Goal: Information Seeking & Learning: Find specific fact

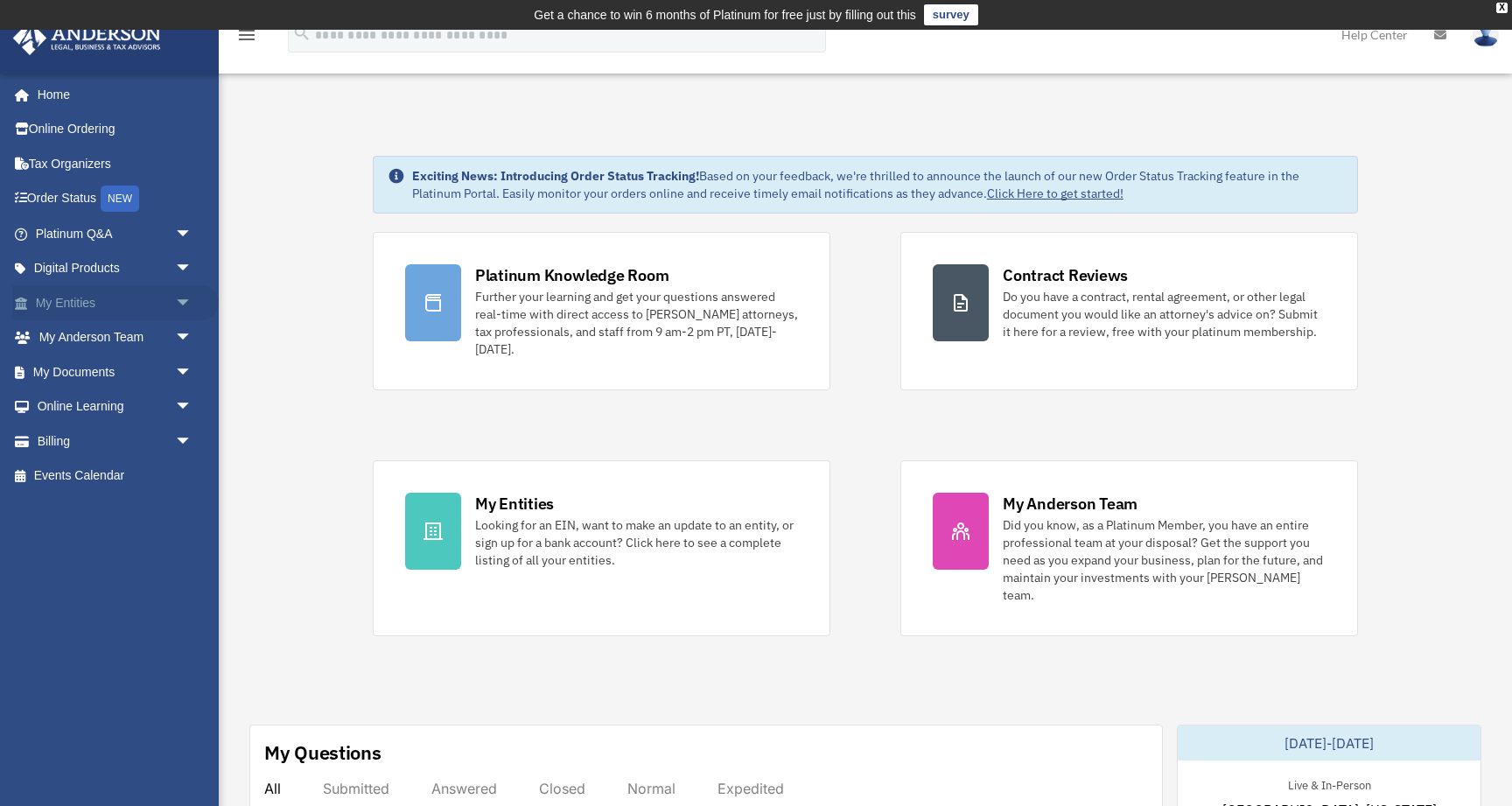
click at [160, 300] on link "My Entities arrow_drop_down" at bounding box center [116, 302] width 206 height 35
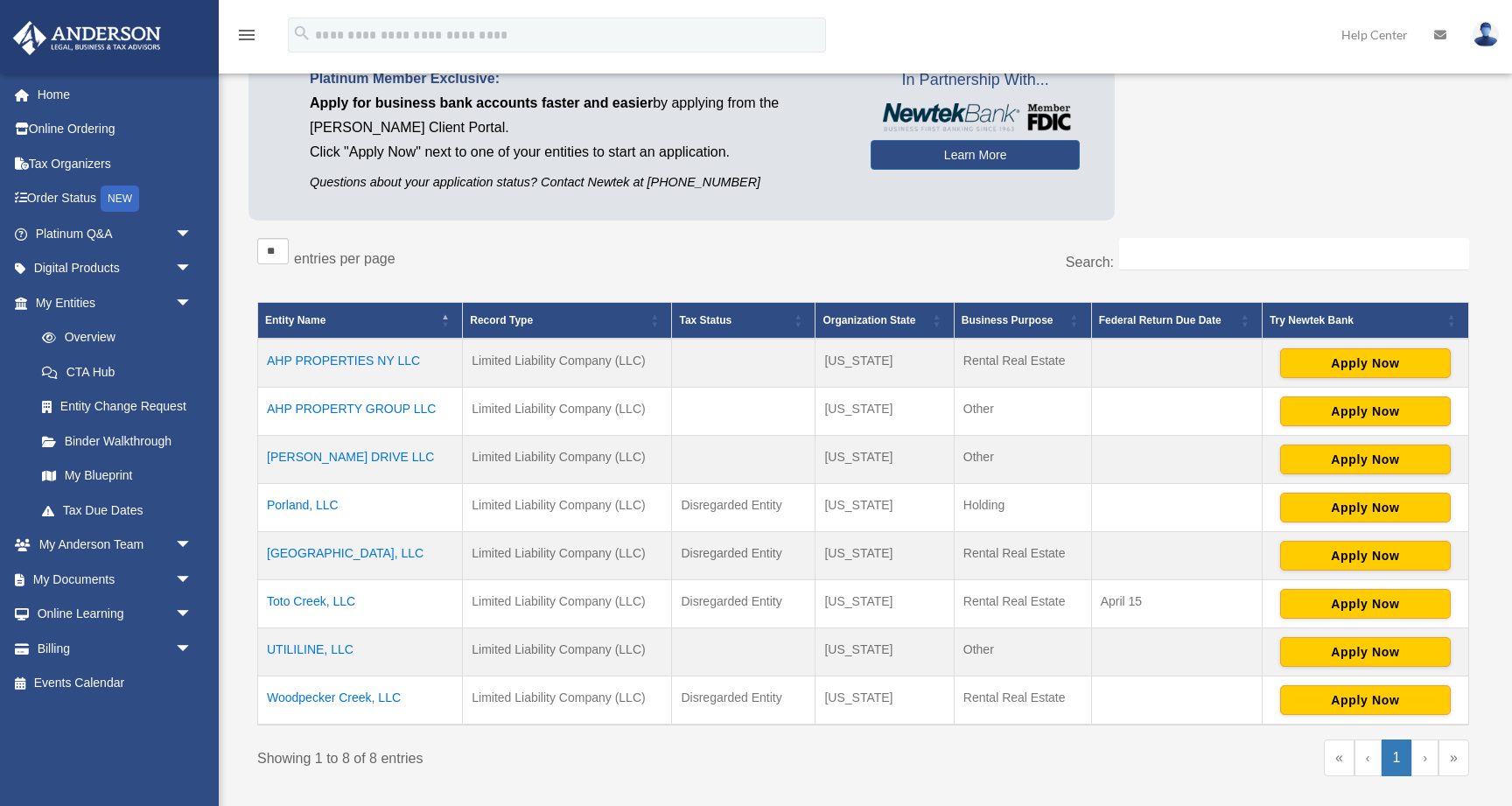
scroll to position [209, 0]
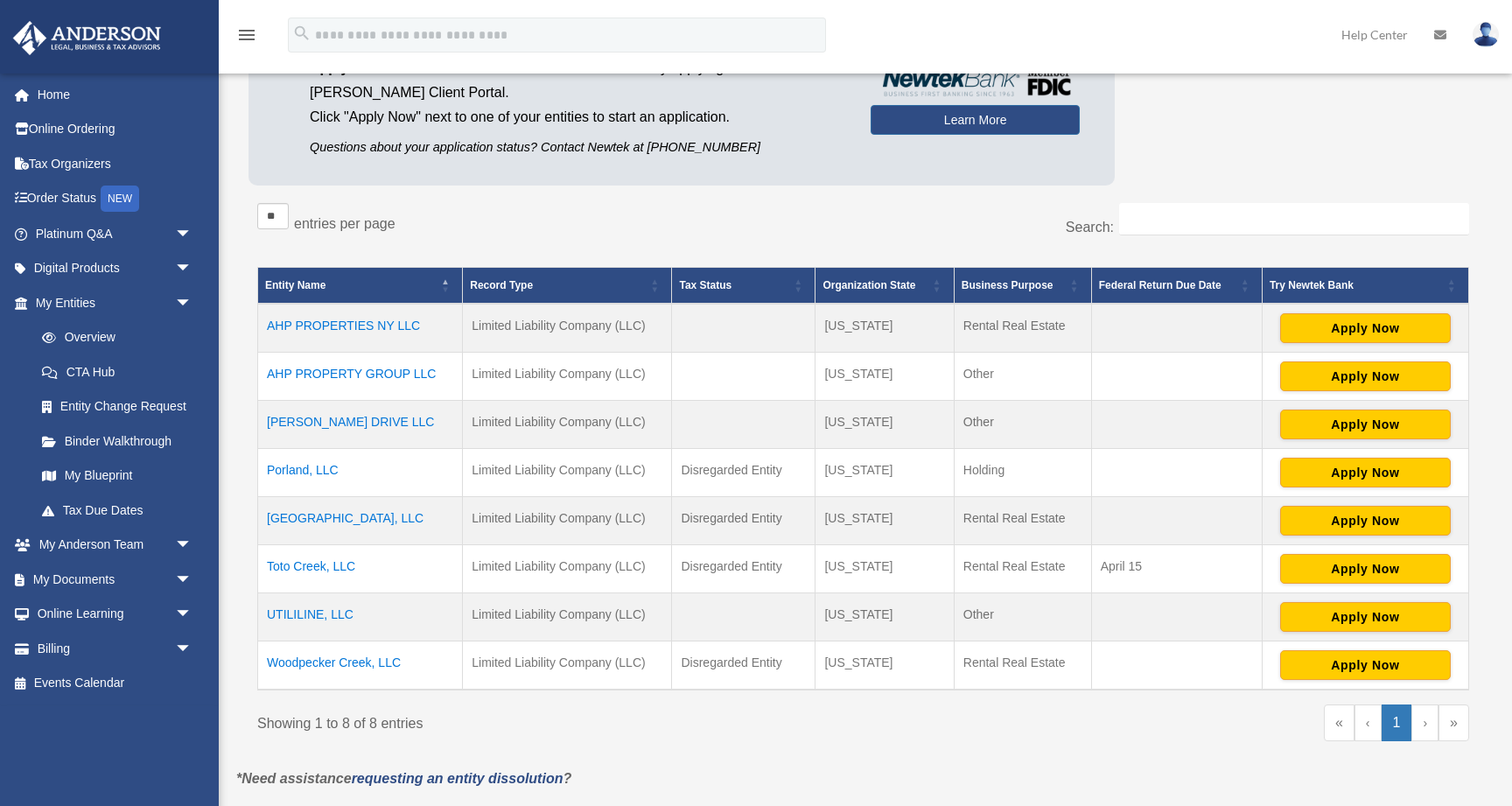
click at [310, 467] on td "Porland, LLC" at bounding box center [361, 473] width 205 height 48
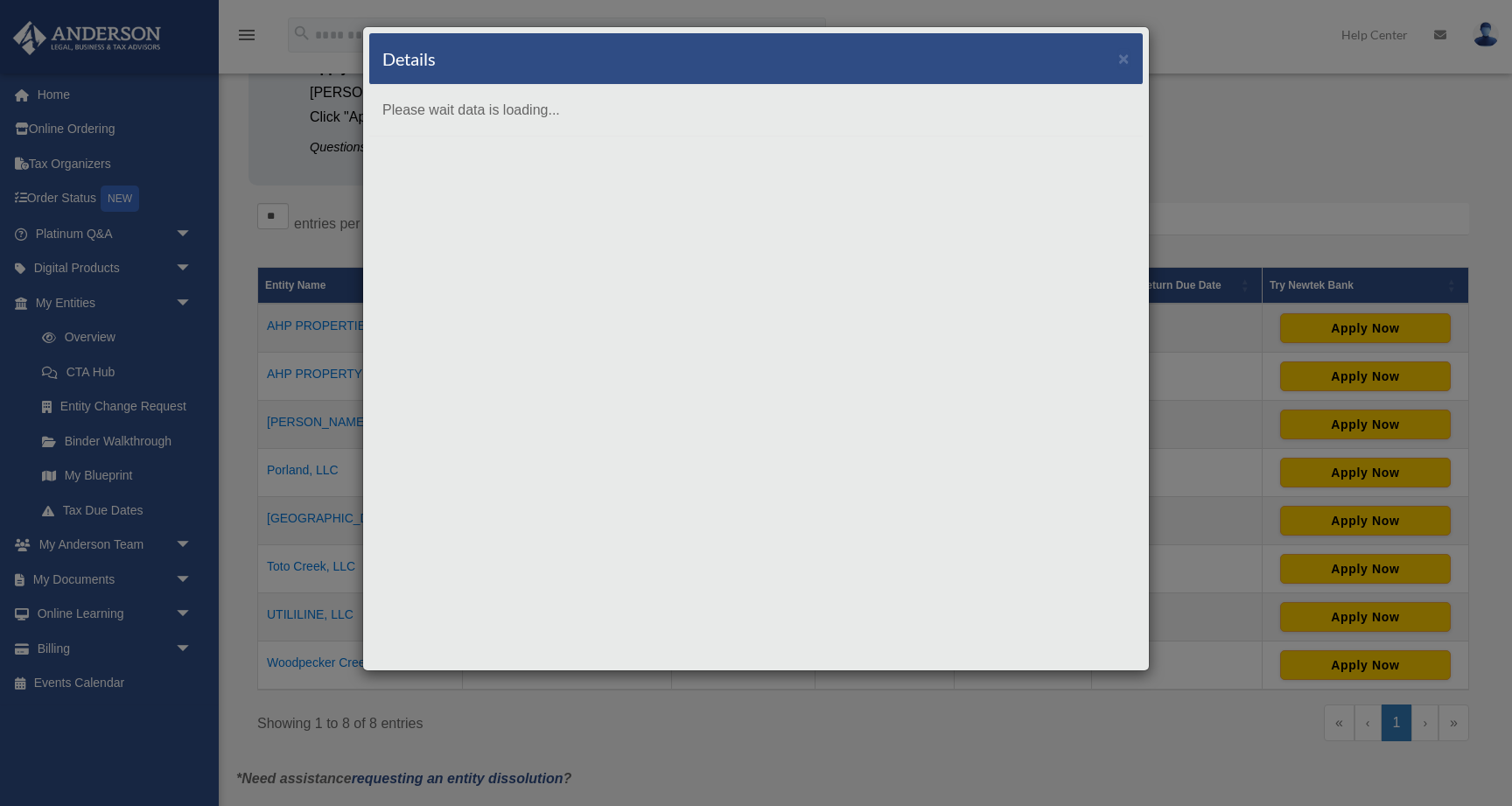
click at [310, 467] on div "Details × Please wait data is loading..." at bounding box center [756, 403] width 1512 height 806
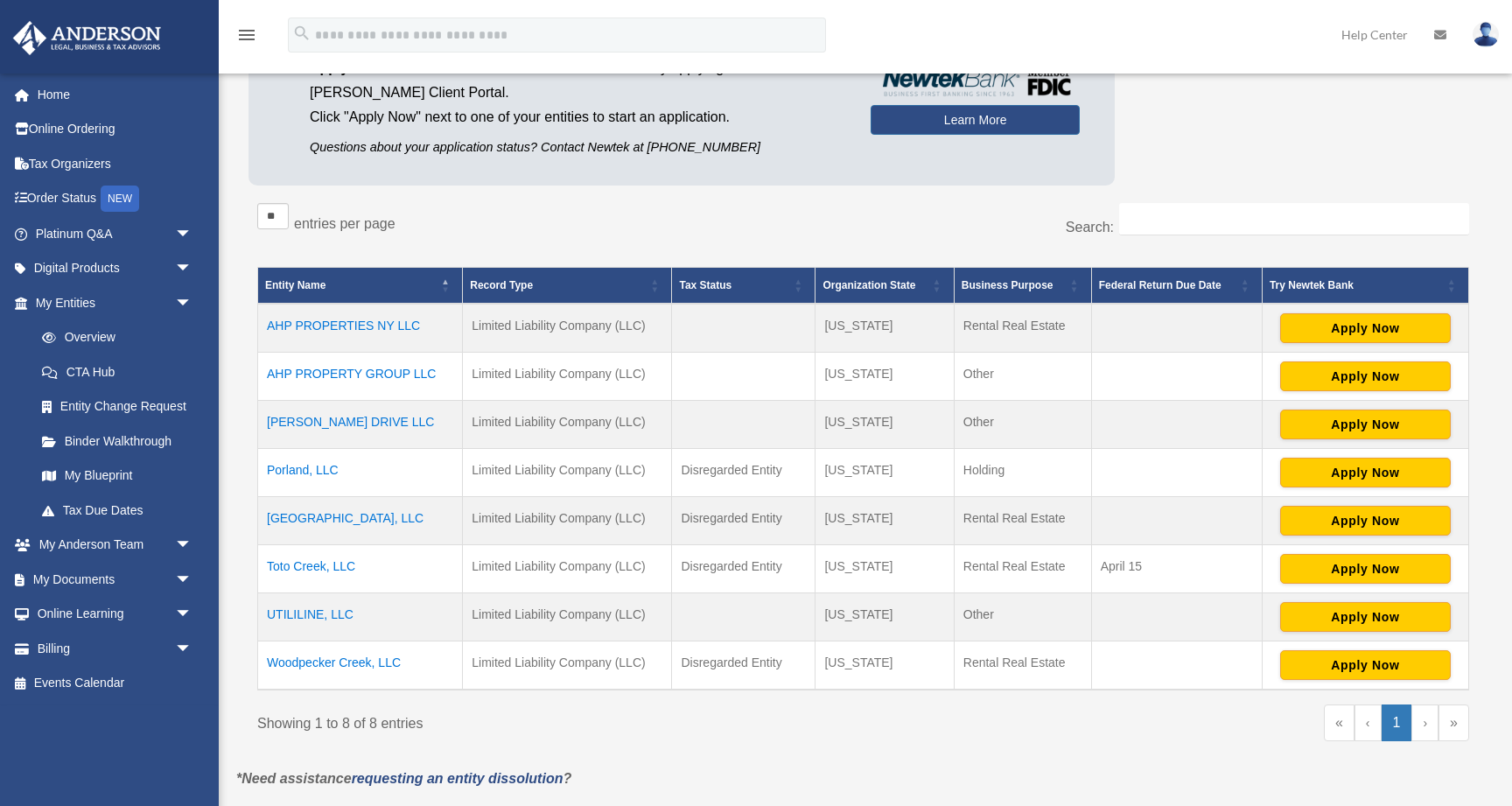
click at [310, 467] on td "Porland, LLC" at bounding box center [361, 473] width 205 height 48
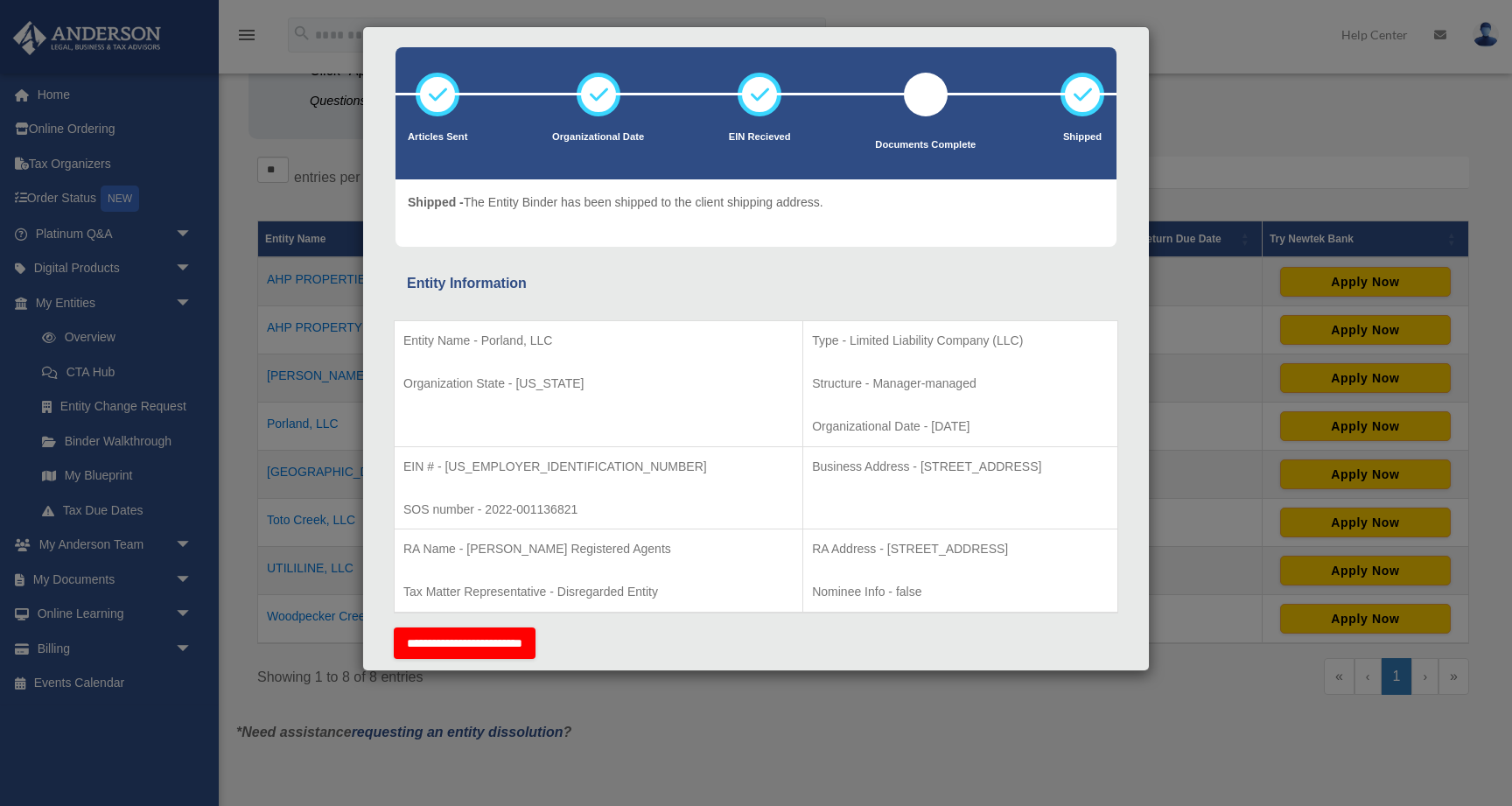
scroll to position [97, 0]
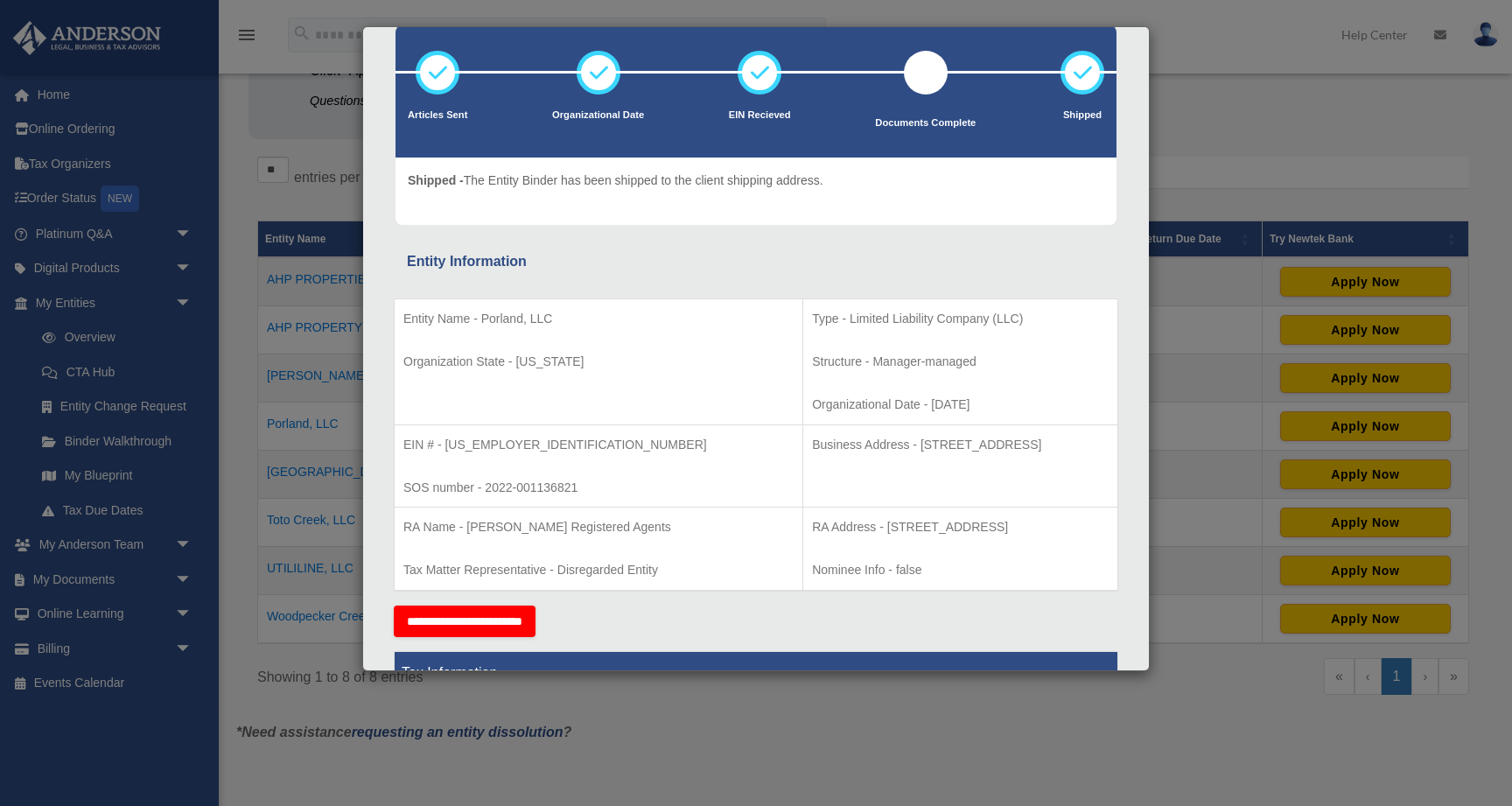
drag, startPoint x: 1051, startPoint y: 438, endPoint x: 697, endPoint y: 434, distance: 354.0
click at [803, 434] on td "Business Address - [STREET_ADDRESS]" at bounding box center [960, 466] width 315 height 83
click at [577, 438] on p "EIN # - [US_EMPLOYER_IDENTIFICATION_NUMBER]" at bounding box center [598, 445] width 390 height 22
drag, startPoint x: 1051, startPoint y: 434, endPoint x: 1038, endPoint y: 436, distance: 13.2
click at [1038, 436] on p "Business Address - [STREET_ADDRESS]" at bounding box center [960, 445] width 297 height 22
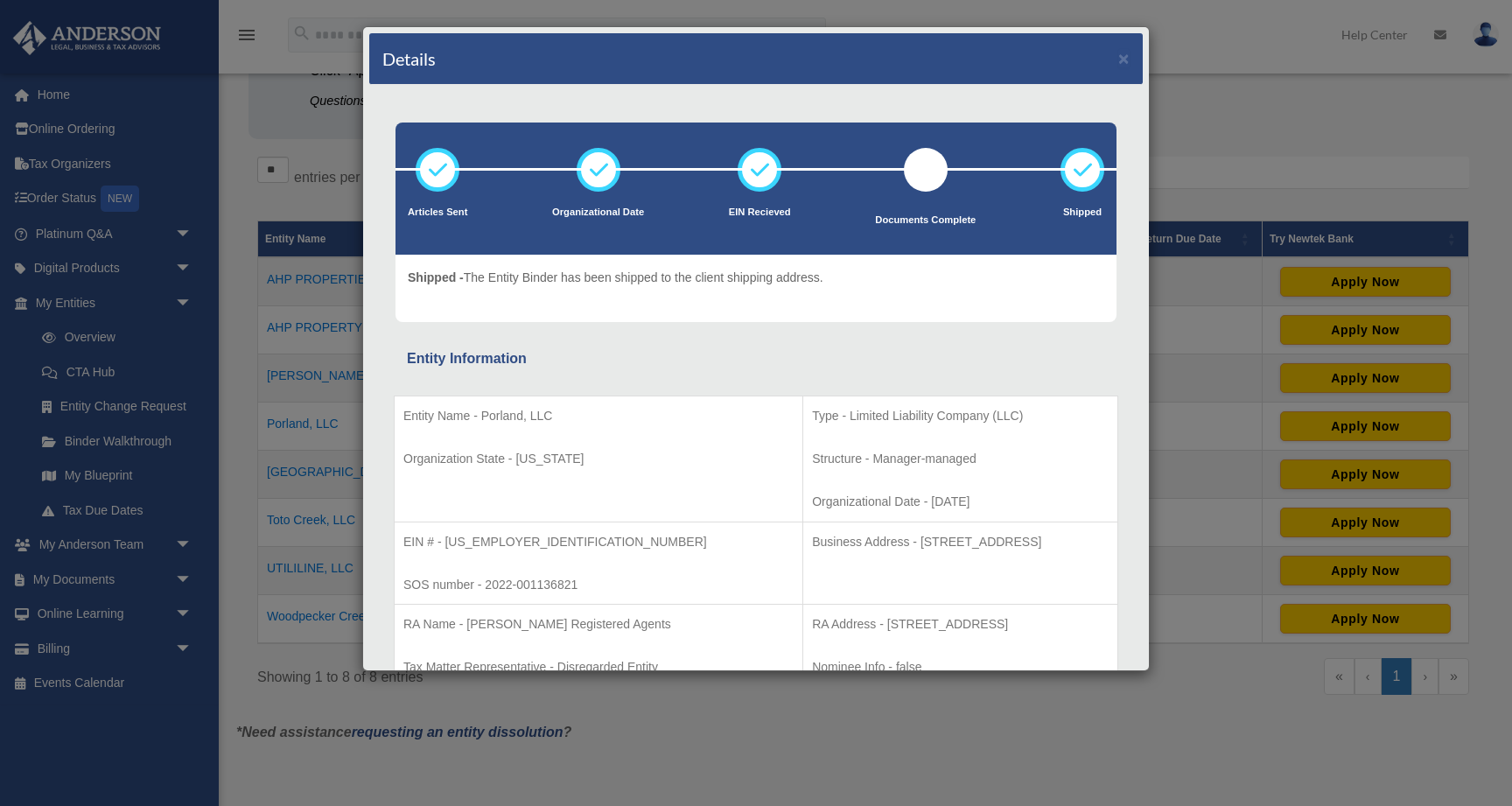
scroll to position [0, 0]
click at [1193, 411] on div "Details × Articles Sent Organizational Date" at bounding box center [756, 403] width 1512 height 806
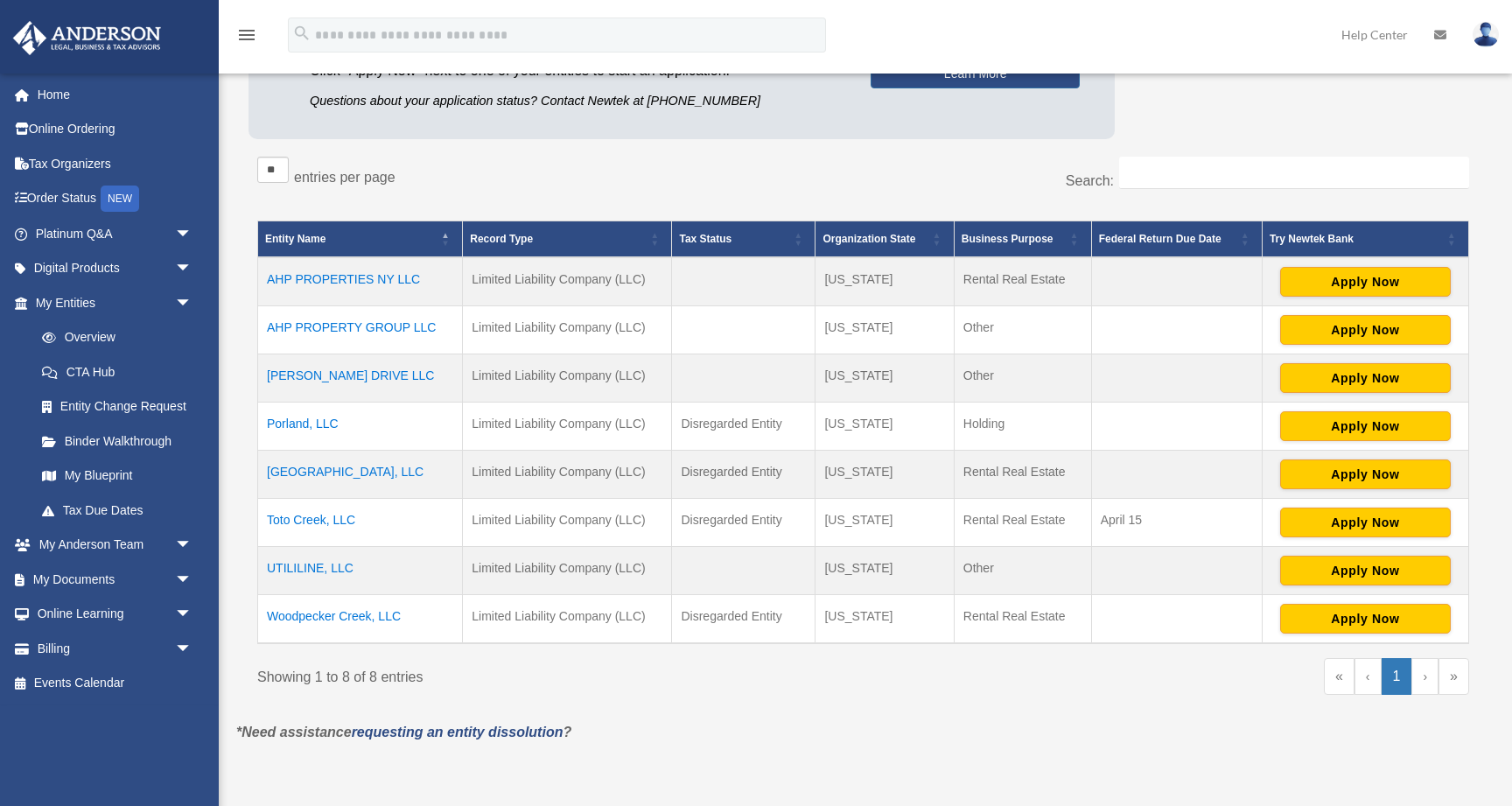
click at [300, 421] on td "Porland, LLC" at bounding box center [361, 427] width 205 height 48
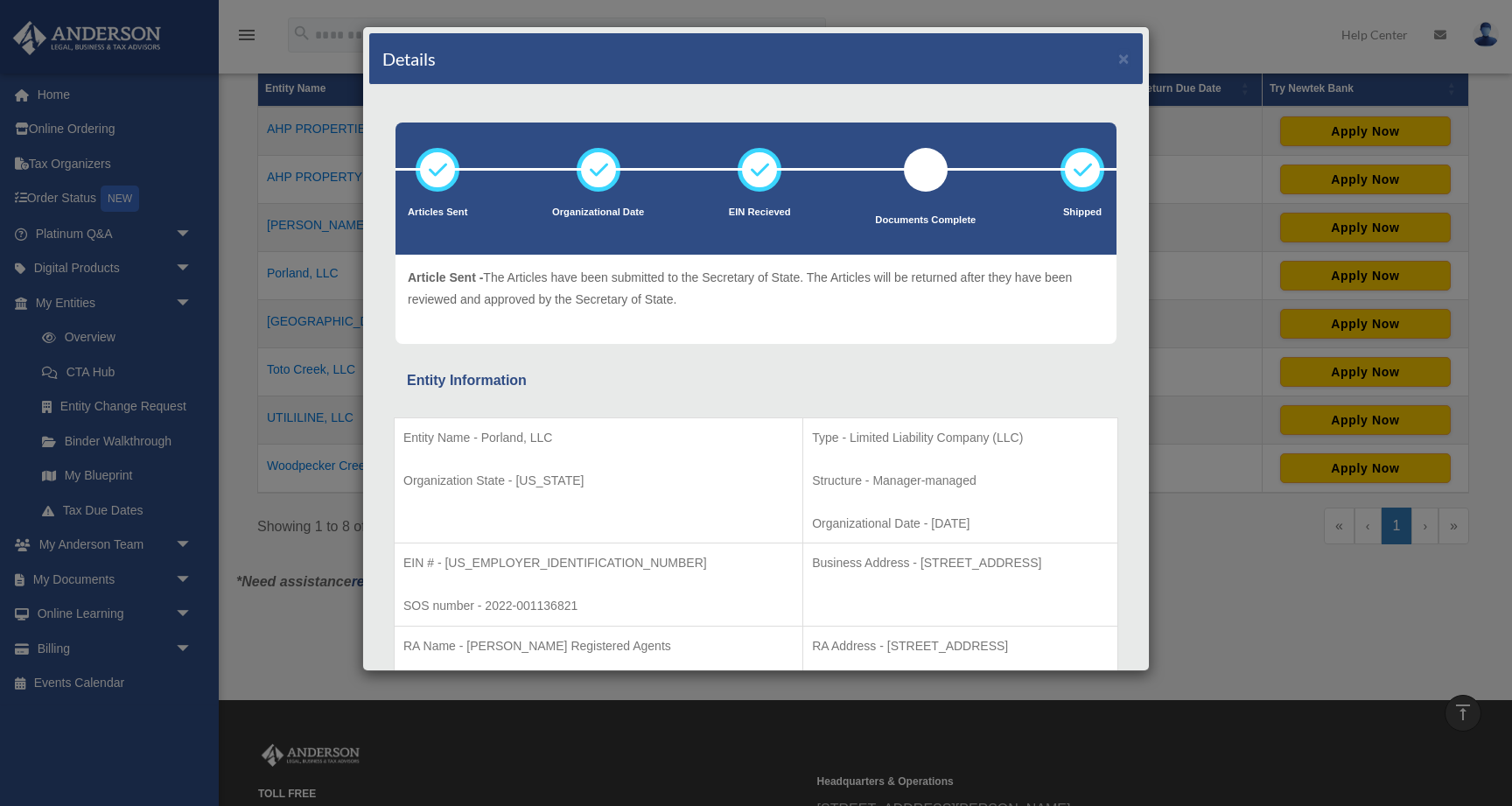
scroll to position [-1, 0]
click at [1228, 566] on div "Details × Articles Sent Organizational Date" at bounding box center [756, 403] width 1512 height 806
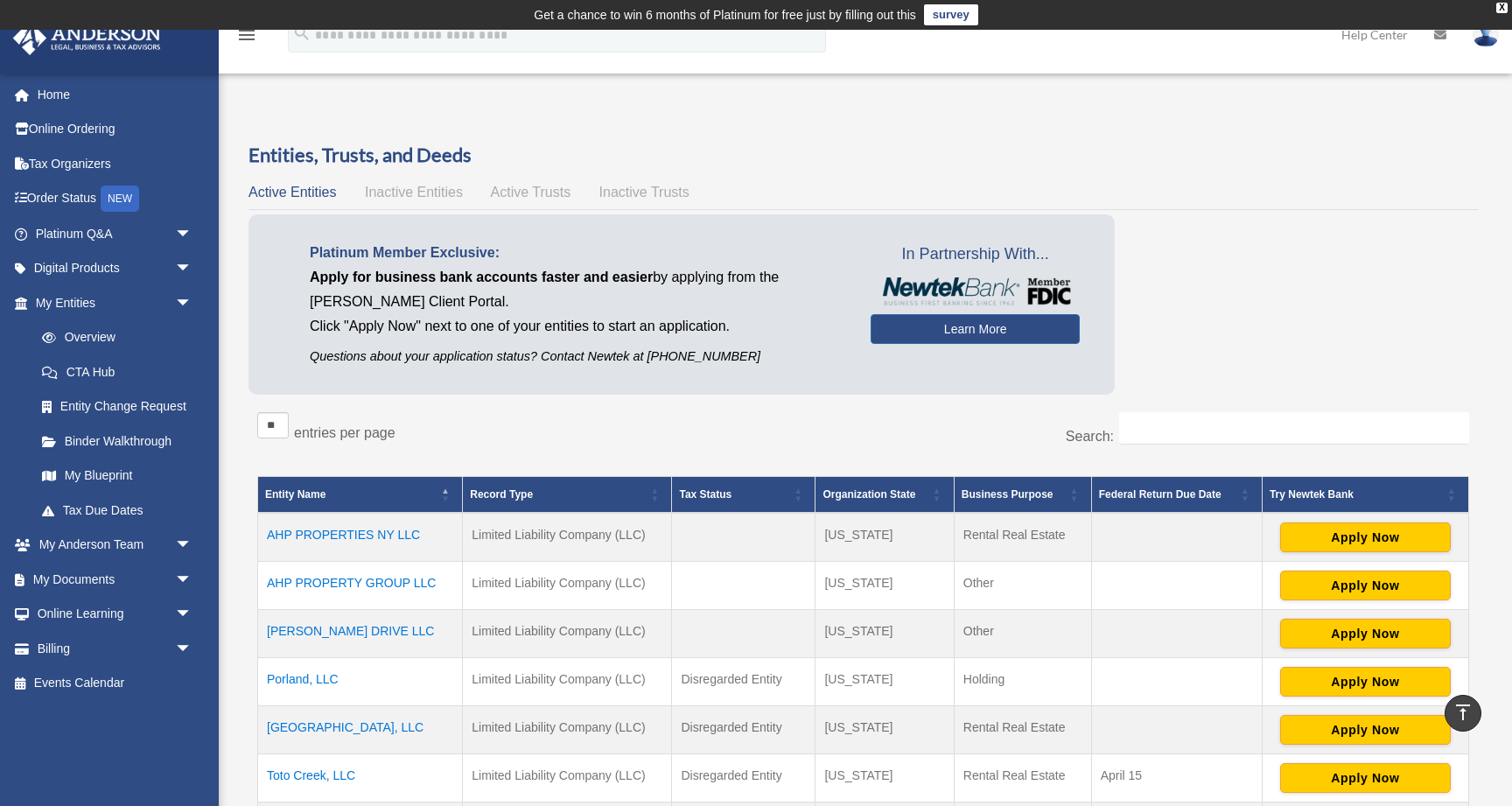
scroll to position [0, 0]
